Goal: Obtain resource: Obtain resource

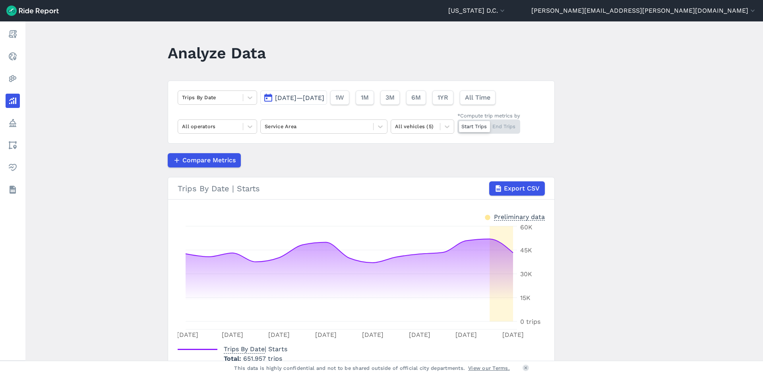
click at [299, 102] on button "[DATE]—[DATE]" at bounding box center [293, 98] width 67 height 14
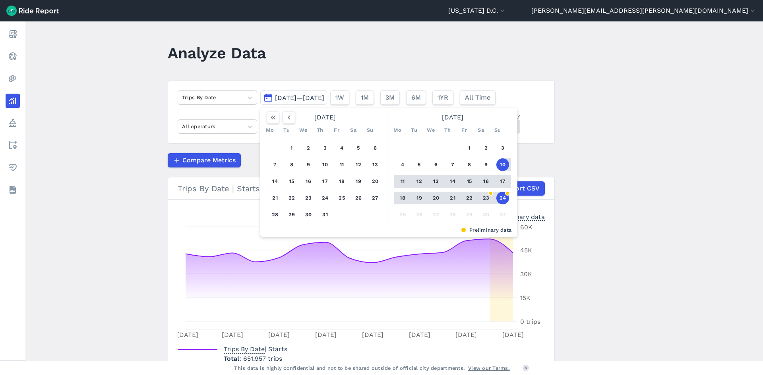
click at [401, 183] on button "11" at bounding box center [402, 181] width 13 height 13
click at [486, 199] on button "23" at bounding box center [485, 198] width 13 height 13
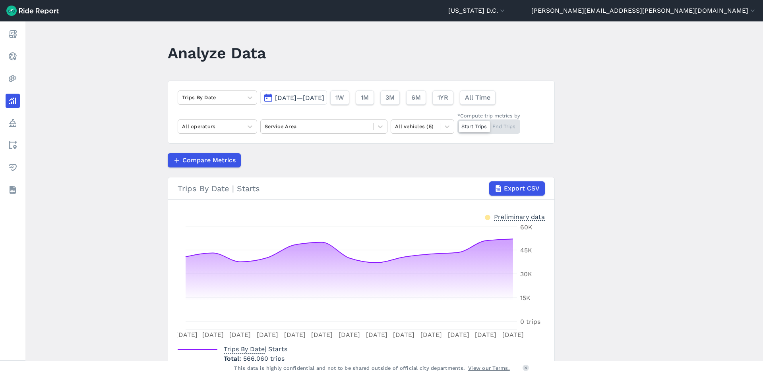
click at [515, 127] on div "Start Trips End Trips" at bounding box center [488, 127] width 63 height 14
click at [457, 125] on input "*Compute trip metrics by Start Trips End Trips" at bounding box center [457, 122] width 0 height 5
click at [373, 127] on div at bounding box center [380, 127] width 14 height 14
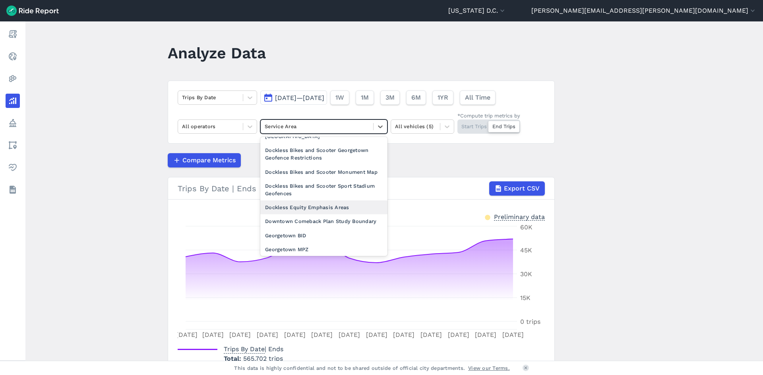
scroll to position [199, 0]
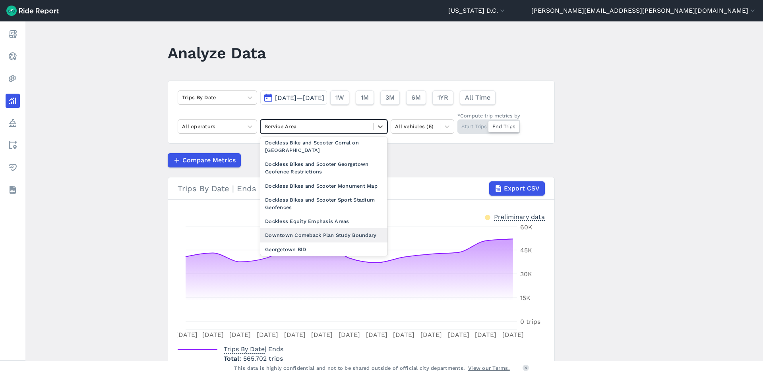
click at [328, 242] on div "Downtown Comeback Plan Study Boundary" at bounding box center [323, 235] width 127 height 14
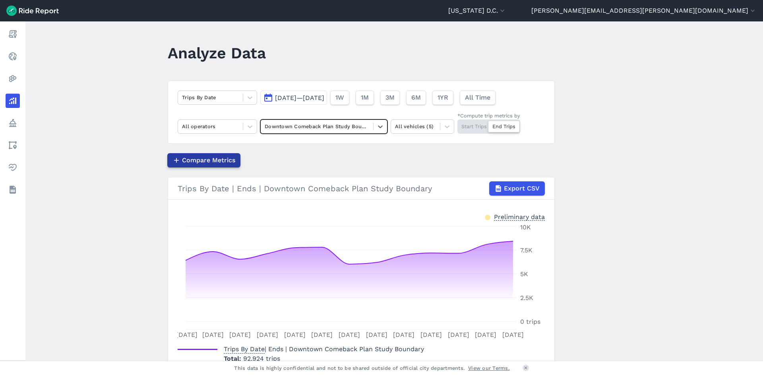
click at [199, 160] on span "Compare Metrics" at bounding box center [208, 161] width 53 height 10
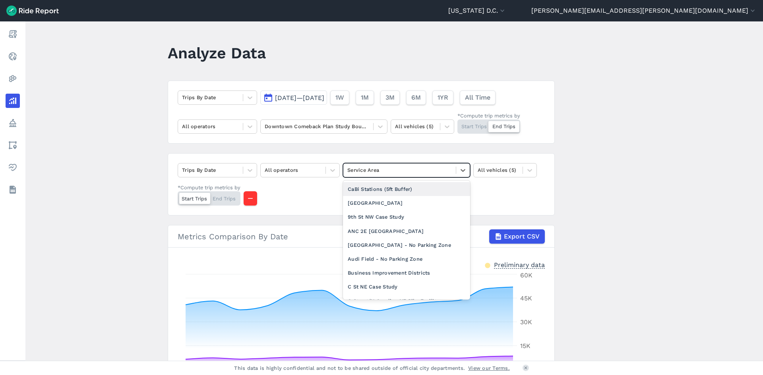
click at [433, 176] on div "Service Area" at bounding box center [399, 170] width 112 height 12
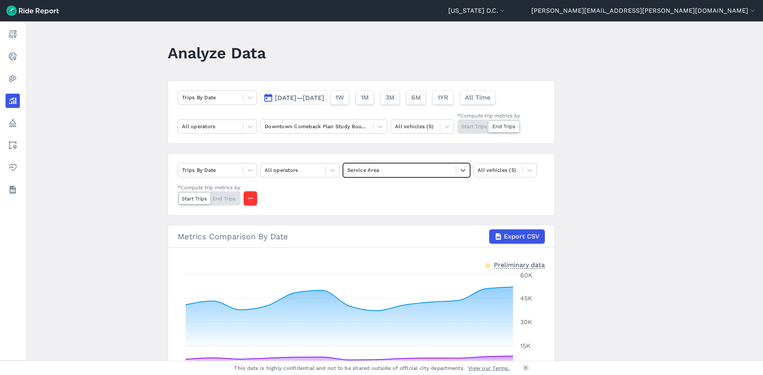
click at [433, 176] on div "Service Area" at bounding box center [399, 170] width 112 height 12
click at [229, 171] on div at bounding box center [210, 170] width 57 height 9
click at [318, 199] on div "Trips By Date All operators Service Area All vehicles (5) *Compute trip metrics…" at bounding box center [361, 184] width 387 height 62
click at [364, 166] on div at bounding box center [399, 170] width 104 height 9
type input "f"
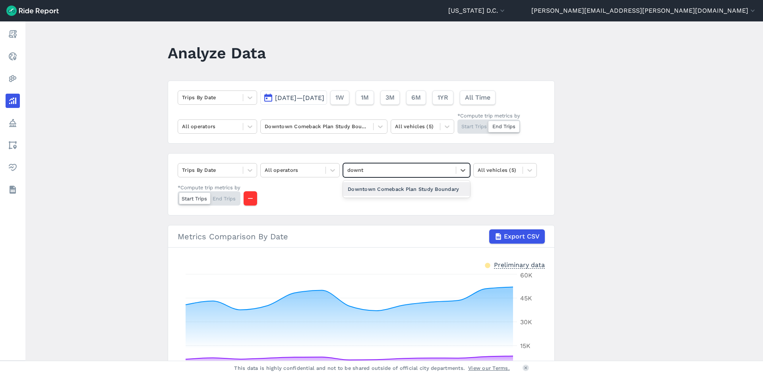
type input "downto"
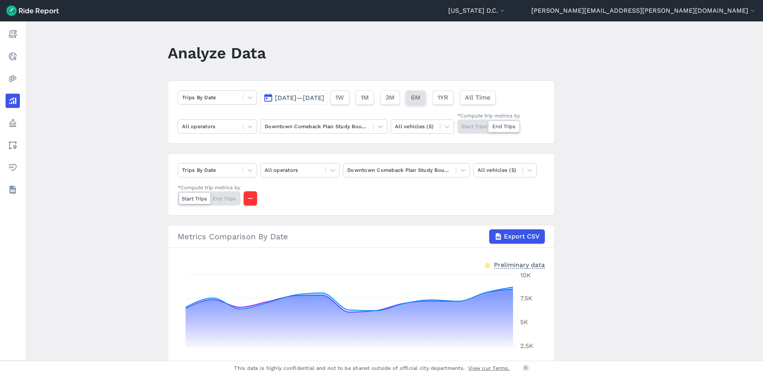
click at [420, 93] on span "6M" at bounding box center [416, 98] width 10 height 10
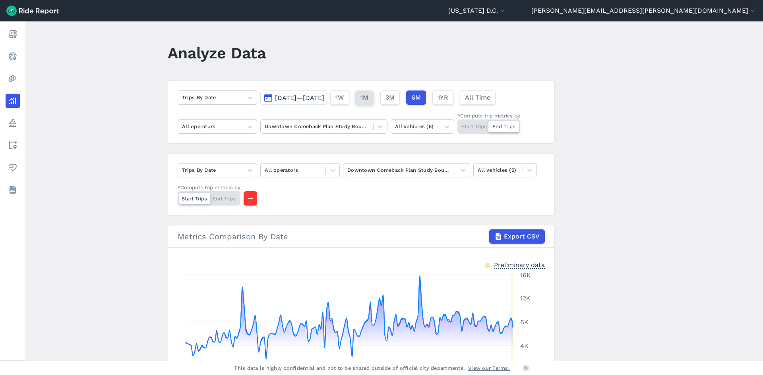
click at [368, 97] on span "1M" at bounding box center [364, 98] width 8 height 10
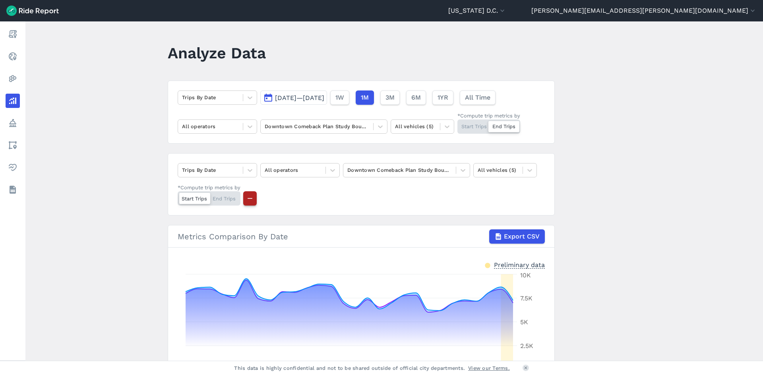
click at [253, 201] on icon "button" at bounding box center [250, 199] width 8 height 8
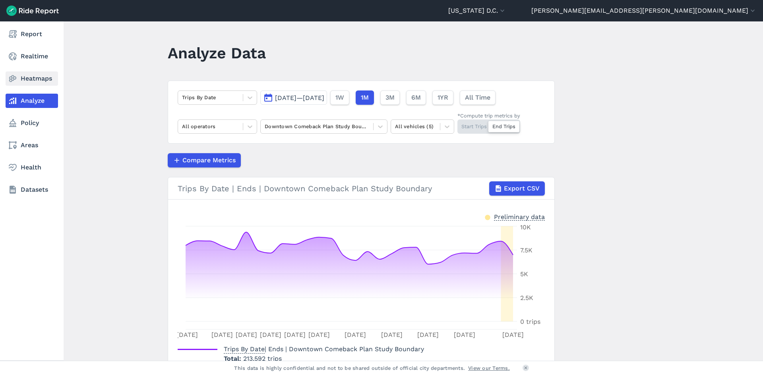
click at [50, 81] on link "Heatmaps" at bounding box center [32, 78] width 52 height 14
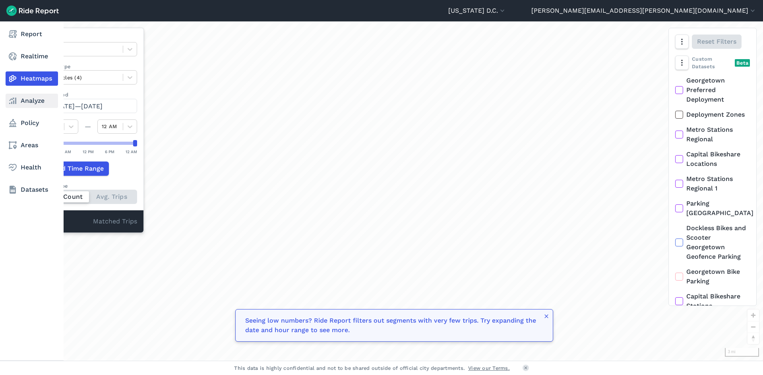
click at [33, 103] on link "Analyze" at bounding box center [32, 101] width 52 height 14
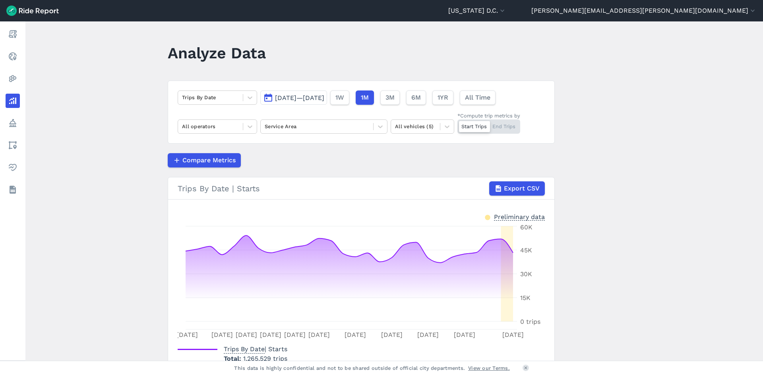
click at [497, 125] on div "Start Trips End Trips" at bounding box center [488, 127] width 63 height 14
click at [457, 125] on input "*Compute trip metrics by Start Trips End Trips" at bounding box center [457, 122] width 0 height 5
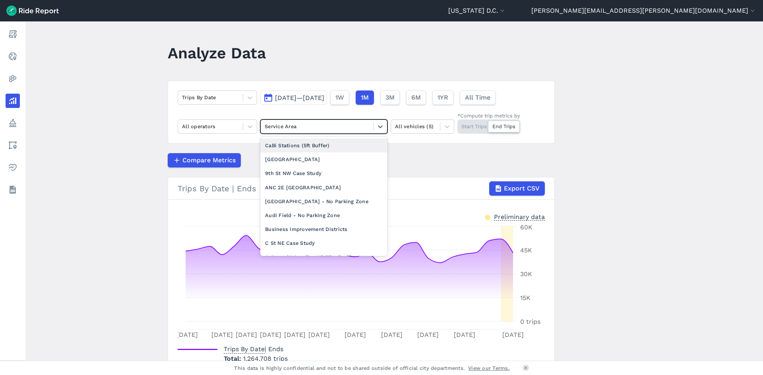
click at [309, 127] on div at bounding box center [317, 126] width 104 height 9
type input "dc"
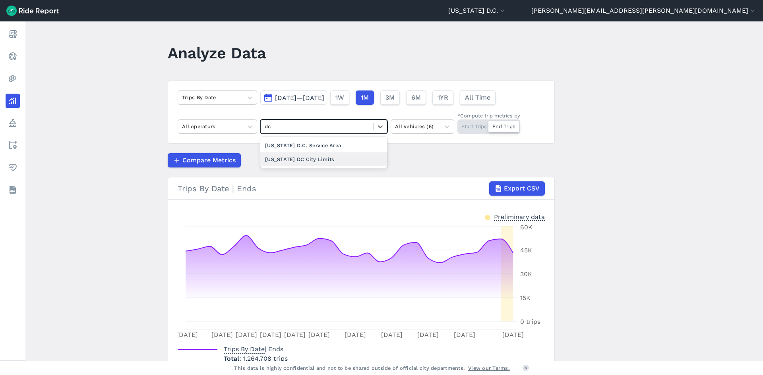
click at [340, 160] on div "[US_STATE] DC City Limits" at bounding box center [323, 160] width 127 height 14
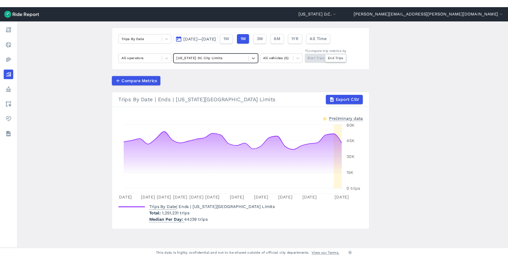
scroll to position [51, 0]
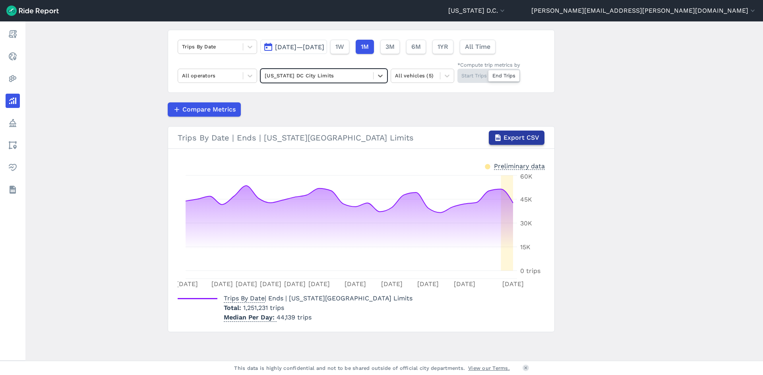
click at [515, 141] on span "Export CSV" at bounding box center [521, 138] width 36 height 10
